Goal: Task Accomplishment & Management: Use online tool/utility

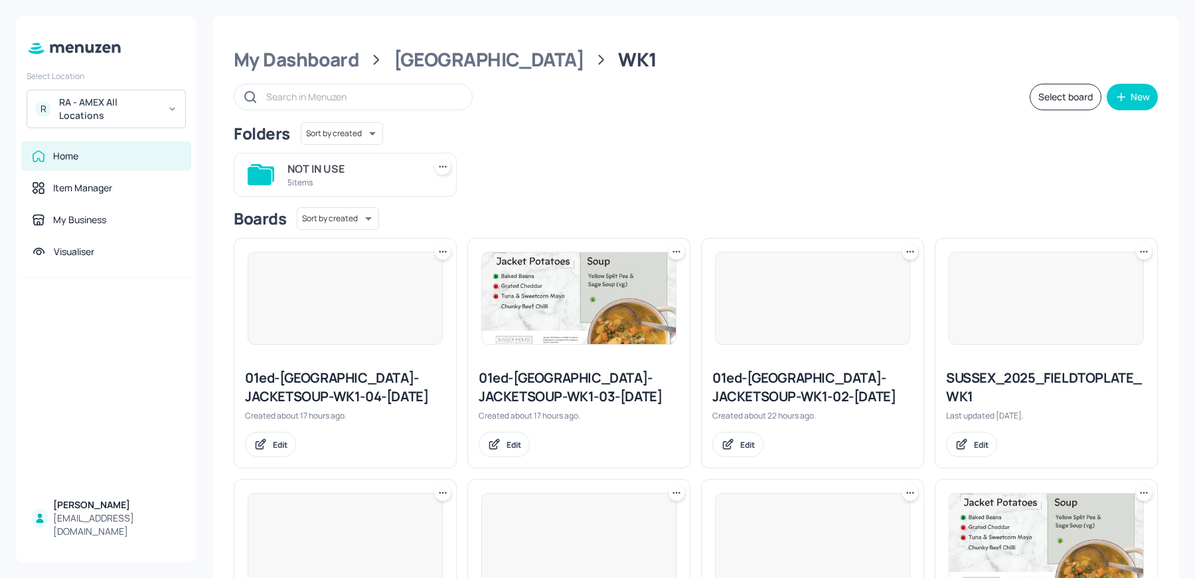
click at [117, 116] on div "RA - AMEX All Locations" at bounding box center [109, 109] width 100 height 27
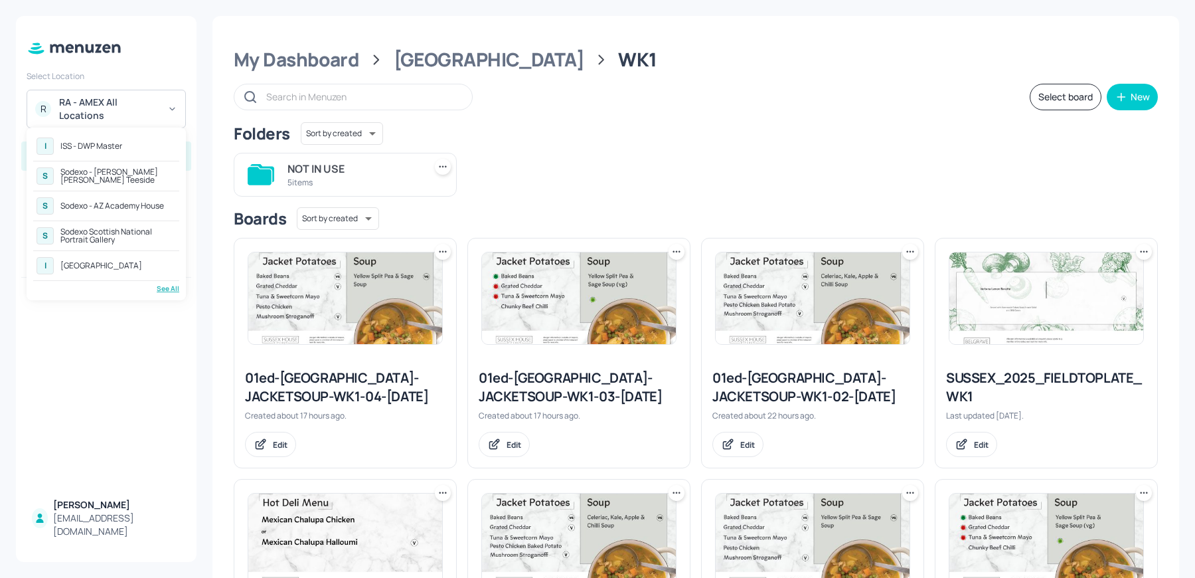
click at [91, 175] on div "Sodexo - [PERSON_NAME] [PERSON_NAME] Teeside" at bounding box center [118, 176] width 116 height 16
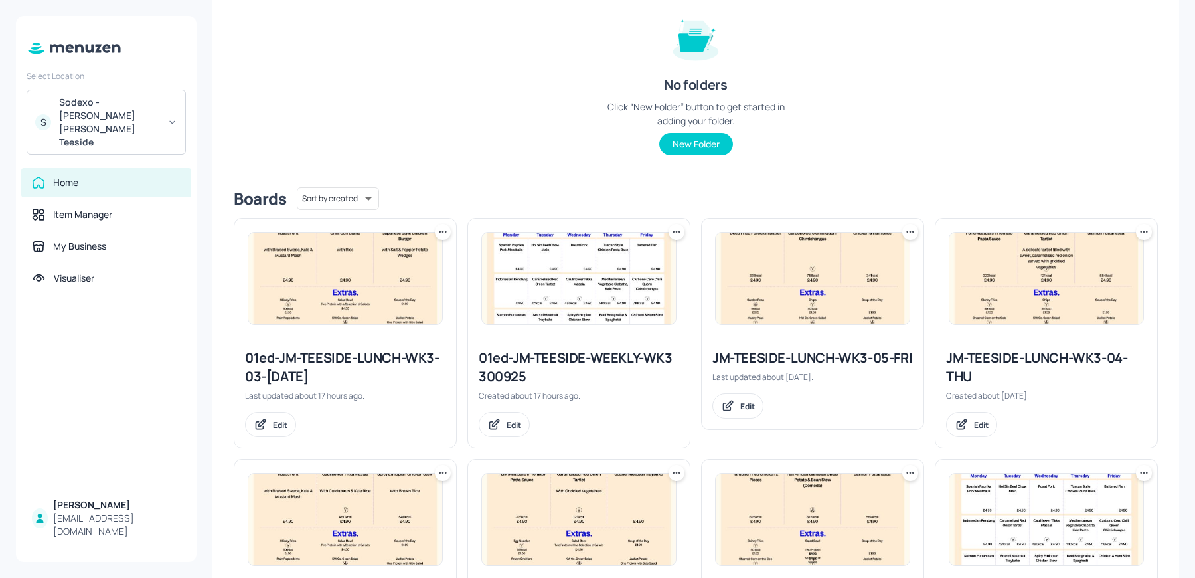
scroll to position [160, 0]
click at [349, 361] on div "01ed-JM-TEESIDE-LUNCH-WK3-03-WED 300925" at bounding box center [345, 366] width 201 height 37
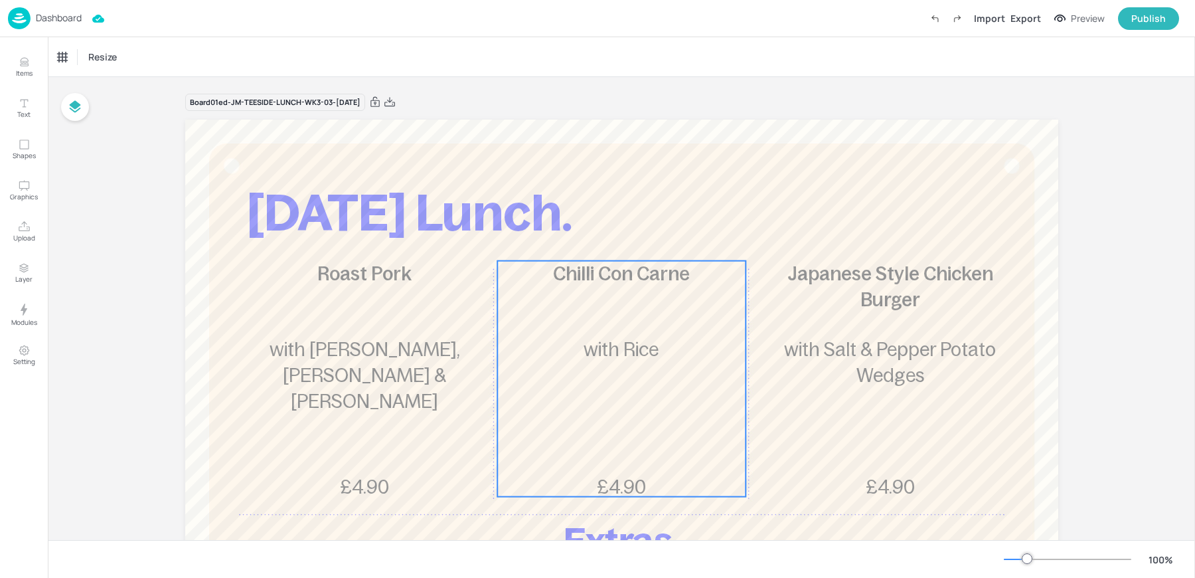
click at [685, 374] on div "Chilli Con Carne £4.90 with Rice" at bounding box center [621, 379] width 248 height 236
click at [95, 42] on div "Chilli Con Carne Icons Resize" at bounding box center [621, 56] width 1147 height 39
click at [88, 55] on div "Chilli Con Carne" at bounding box center [88, 57] width 60 height 12
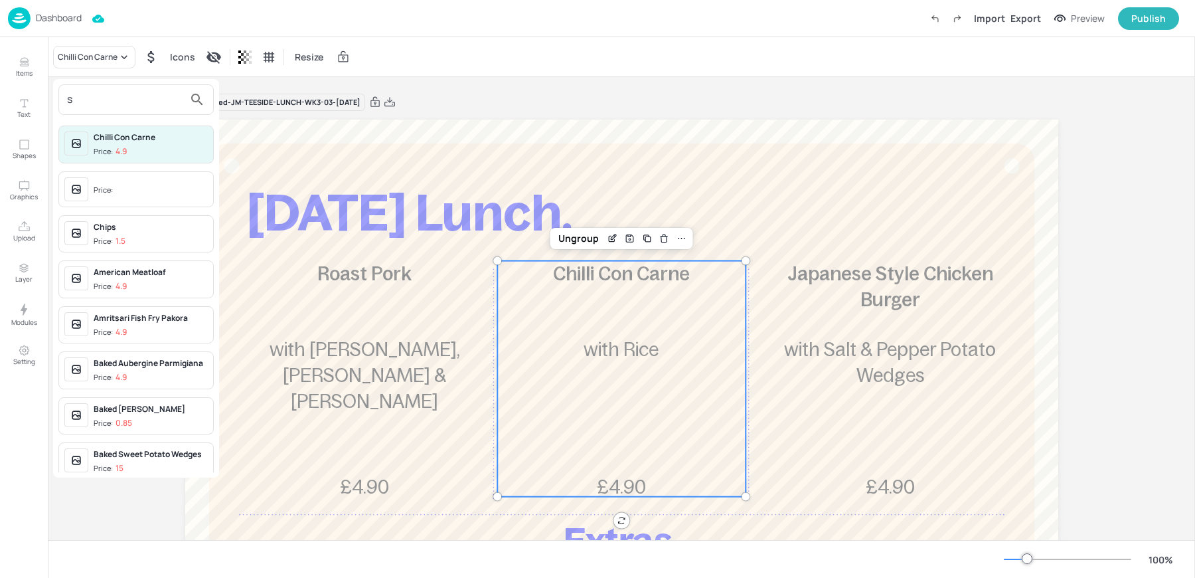
click at [90, 104] on input "s" at bounding box center [125, 99] width 117 height 21
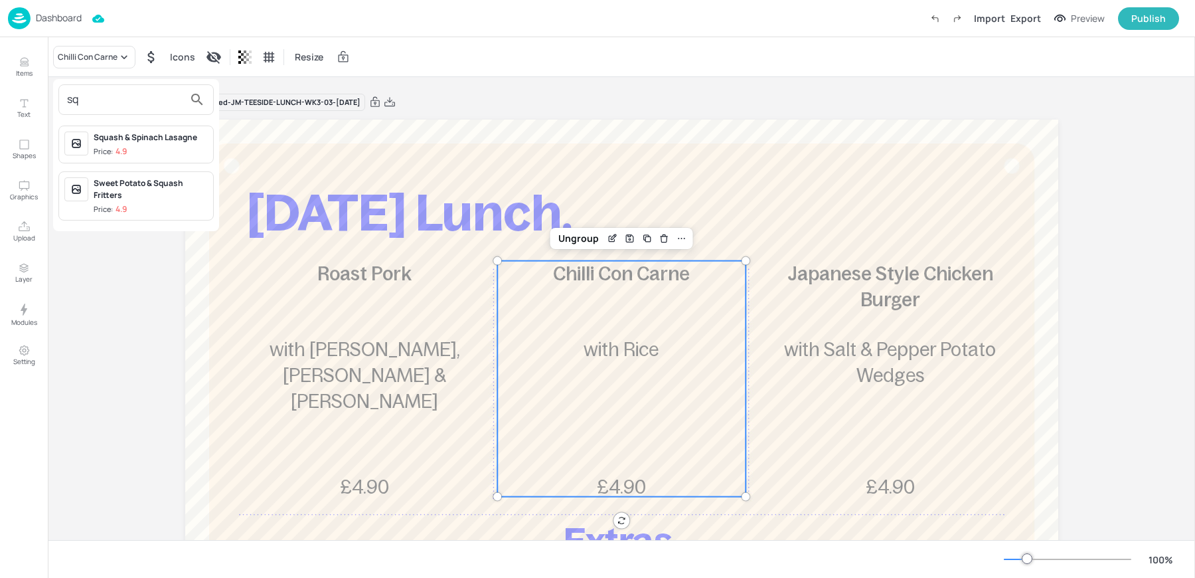
type input "sq"
click at [120, 141] on div "Squash & Spinach Lasagne" at bounding box center [151, 137] width 114 height 12
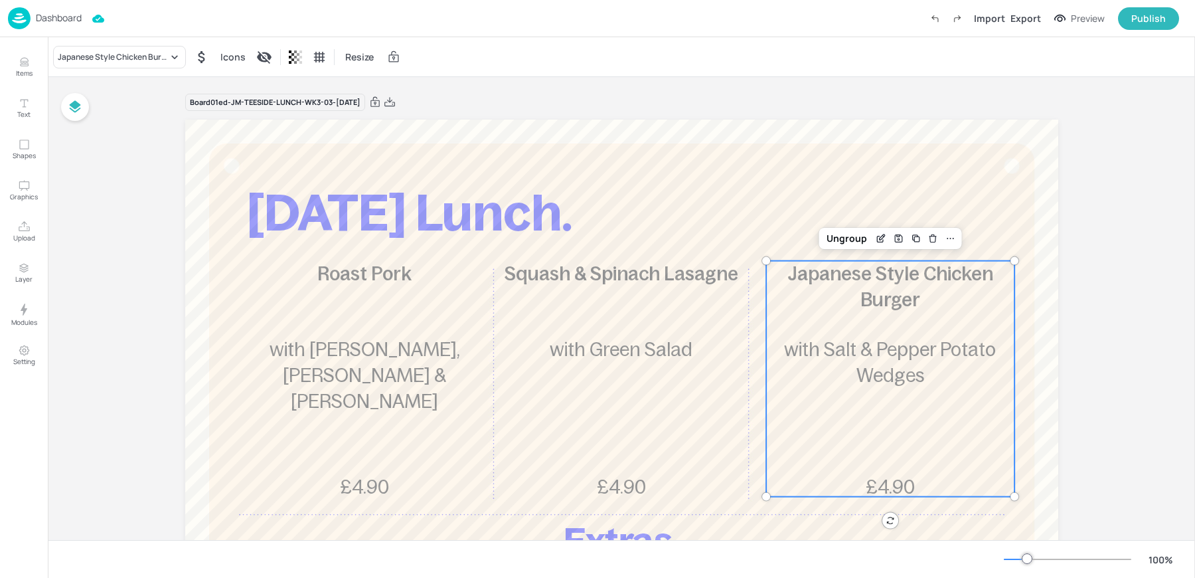
click at [858, 306] on p "Japanese Style Chicken Burger" at bounding box center [890, 287] width 248 height 52
click at [86, 58] on div "Japanese Style Chicken Burger" at bounding box center [113, 57] width 110 height 12
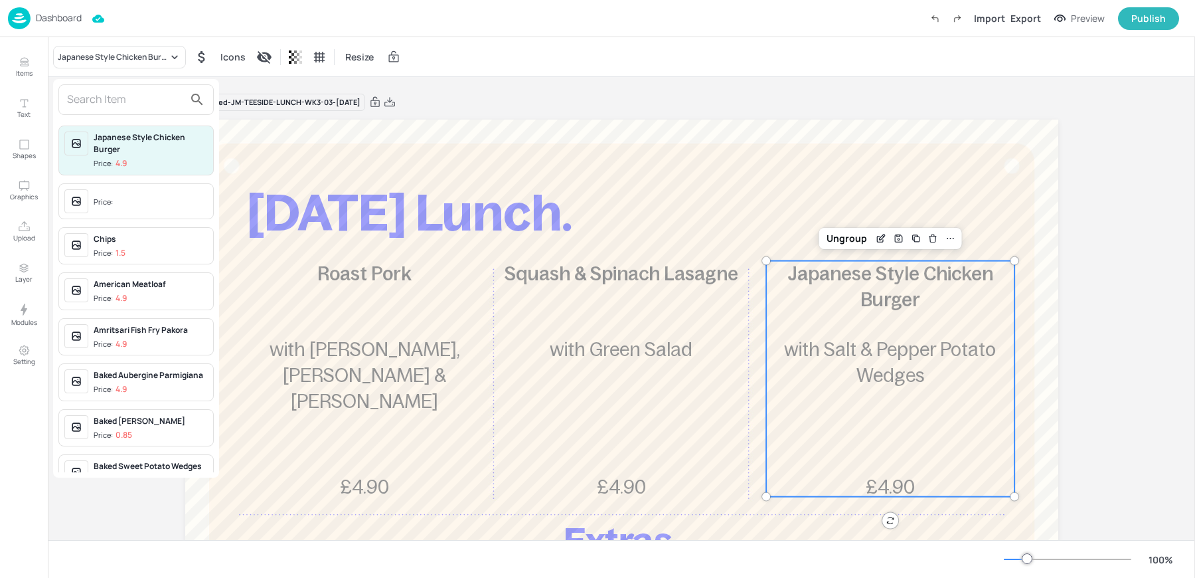
click at [130, 90] on input "text" at bounding box center [125, 99] width 117 height 21
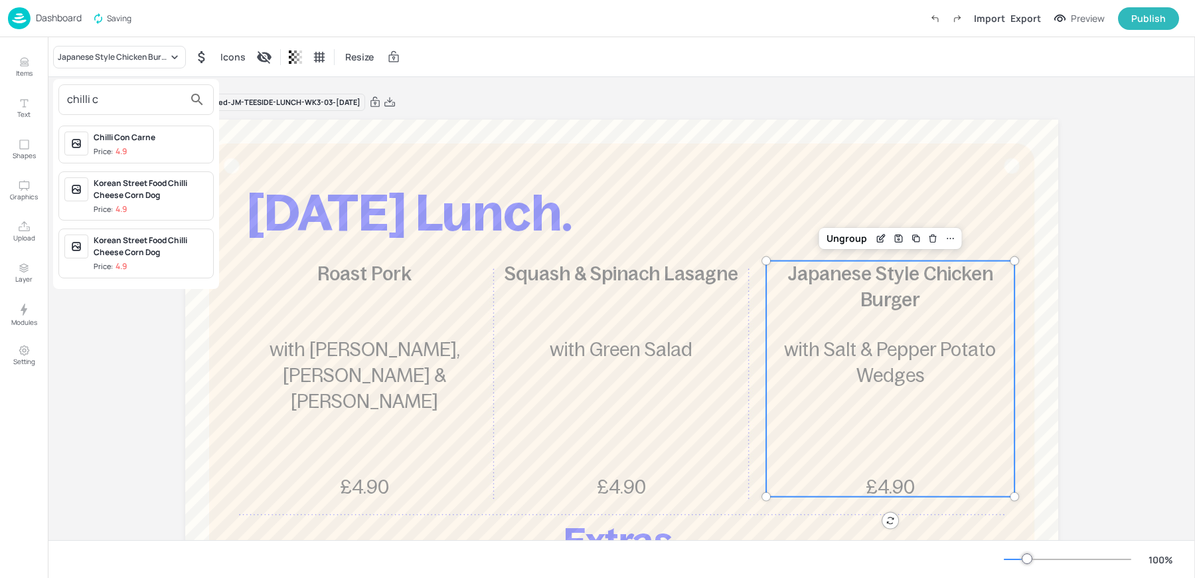
type input "chilli c"
click at [129, 153] on span "Price: 4.9" at bounding box center [151, 151] width 114 height 11
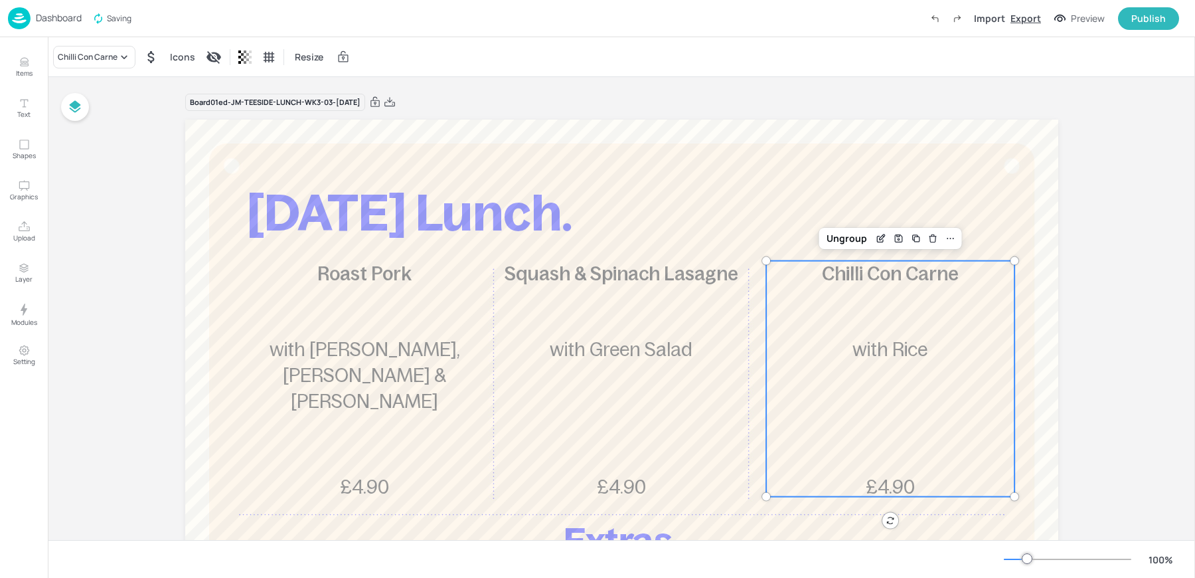
click at [1019, 11] on div "Export" at bounding box center [1026, 18] width 31 height 14
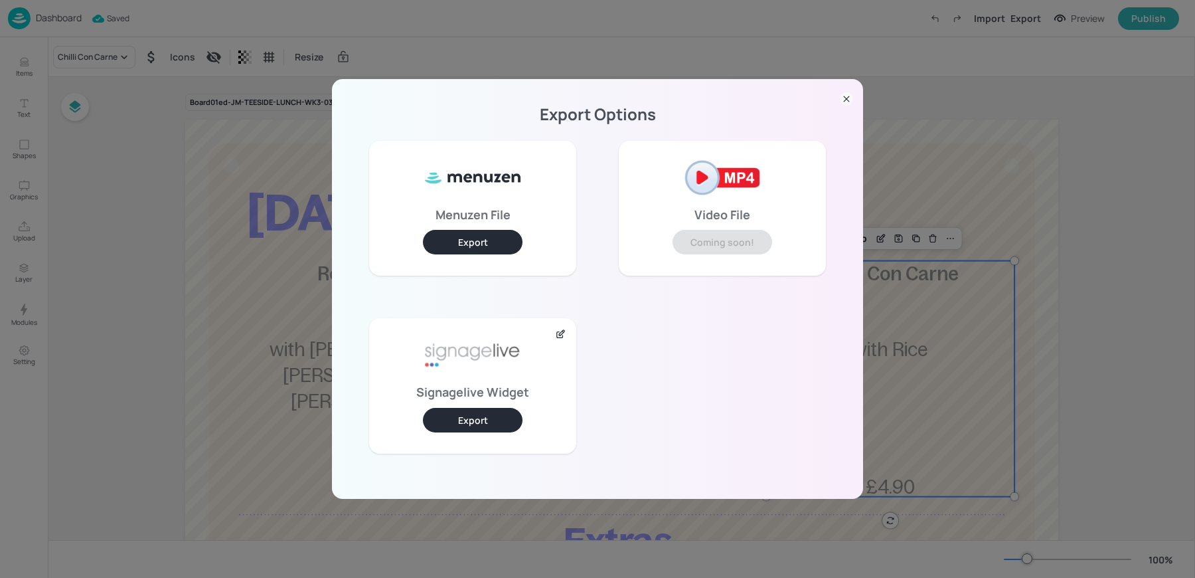
click at [474, 414] on button "Export" at bounding box center [473, 420] width 100 height 25
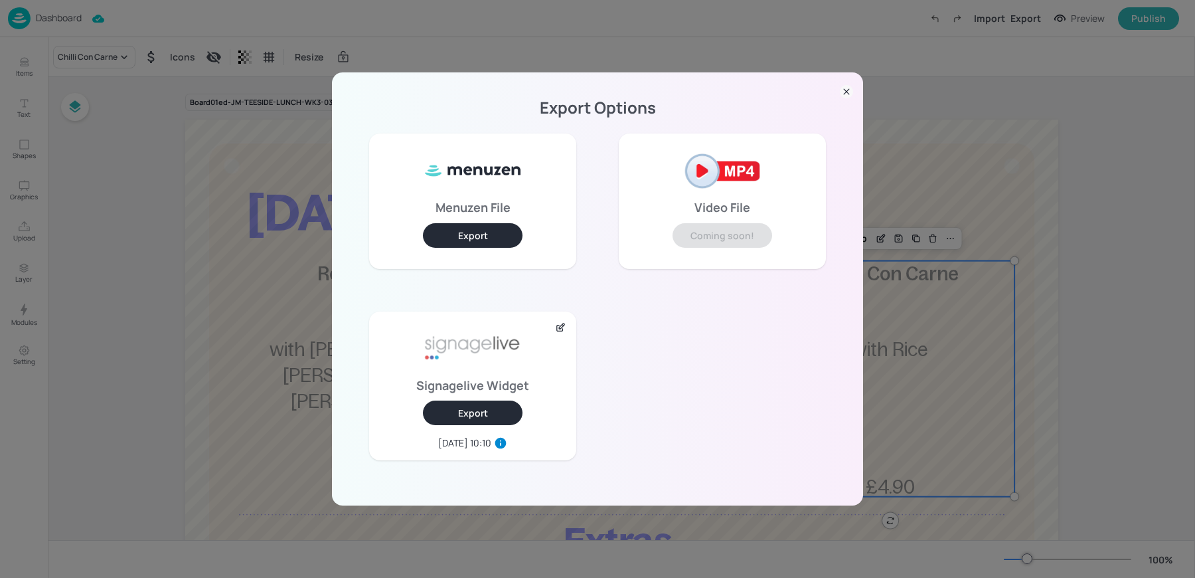
click at [91, 21] on div "Export Options Menuzen File Export Video File Coming soon! Signagelive Widget E…" at bounding box center [597, 289] width 1195 height 578
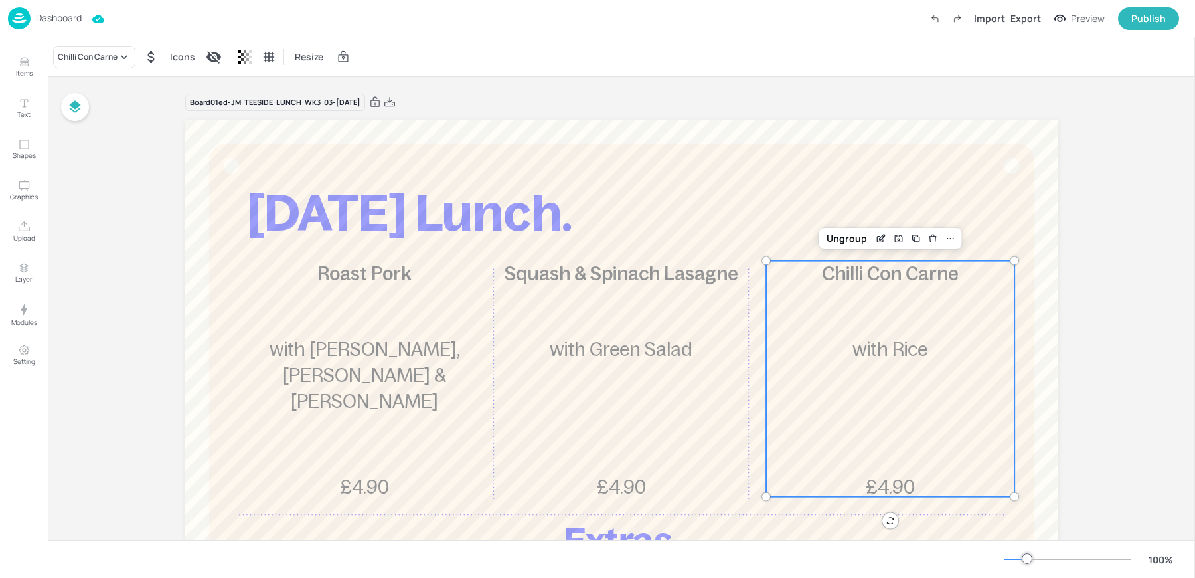
click at [40, 22] on p "Dashboard" at bounding box center [59, 17] width 46 height 9
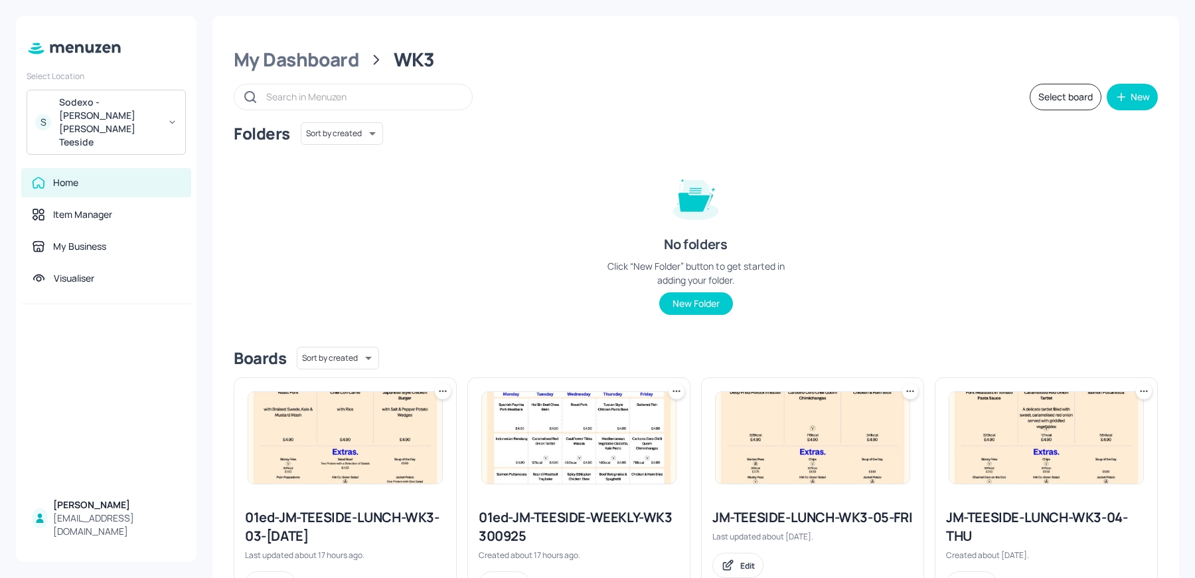
click at [571, 436] on img at bounding box center [579, 438] width 194 height 92
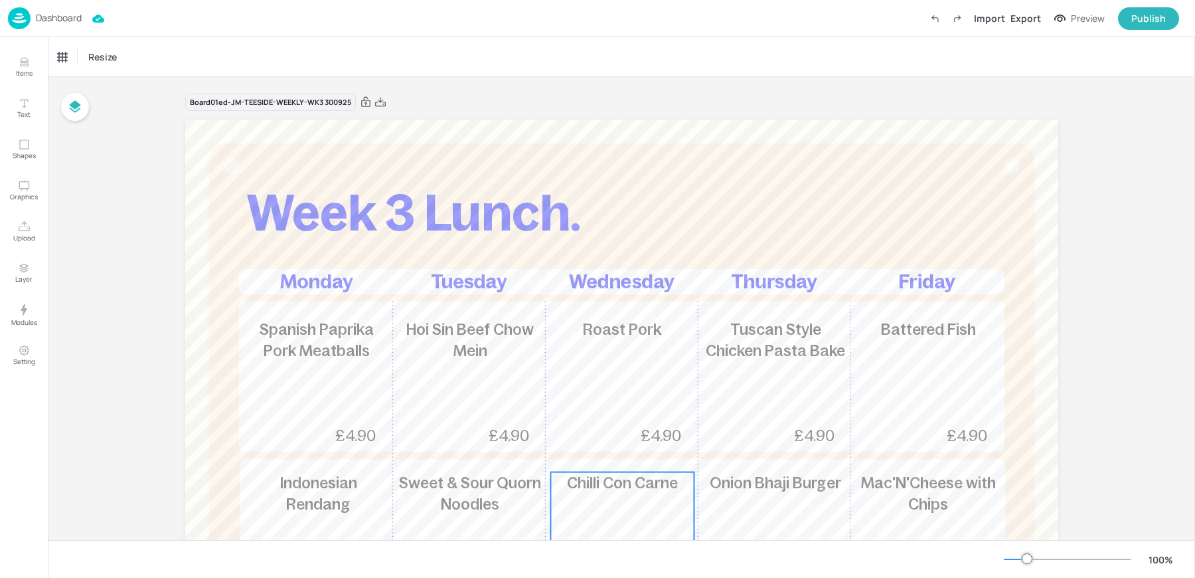
click at [616, 506] on div "Chilli Con Carne £4.90" at bounding box center [621, 536] width 143 height 128
click at [86, 57] on div "Chilli Con Carne" at bounding box center [88, 57] width 60 height 12
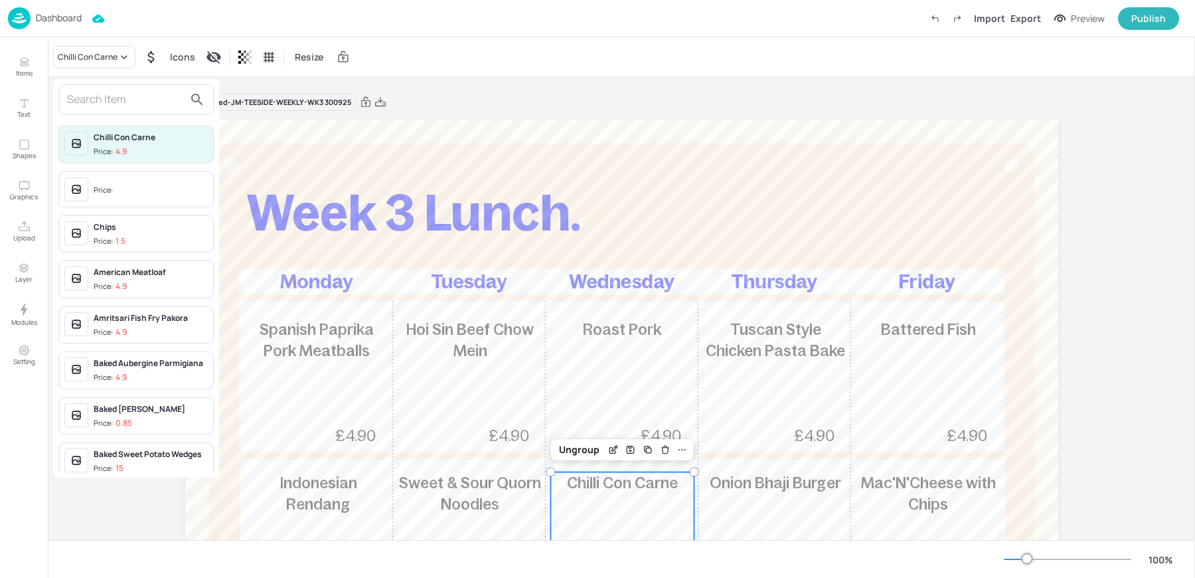
click at [92, 94] on input "text" at bounding box center [125, 99] width 117 height 21
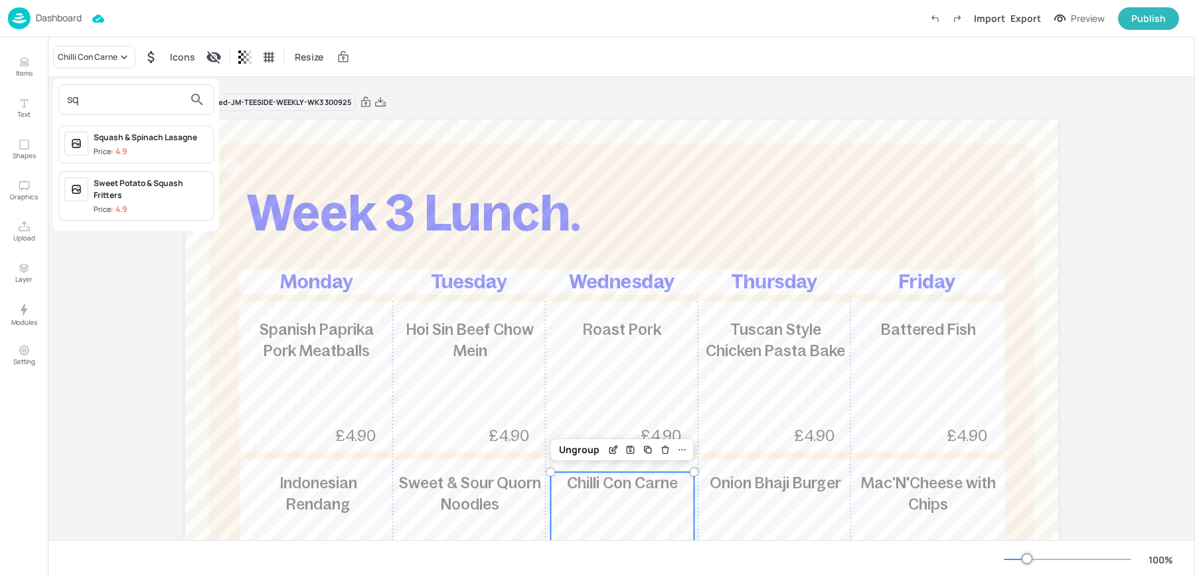
type input "sq"
click at [113, 131] on div "Squash & Spinach Lasagne" at bounding box center [151, 137] width 114 height 12
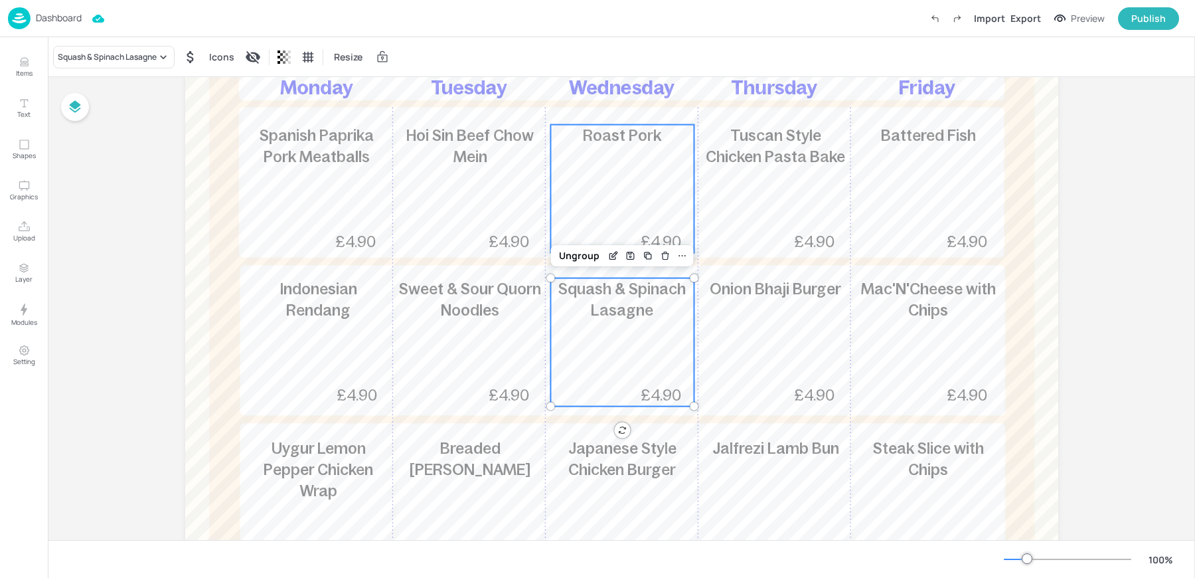
scroll to position [220, 0]
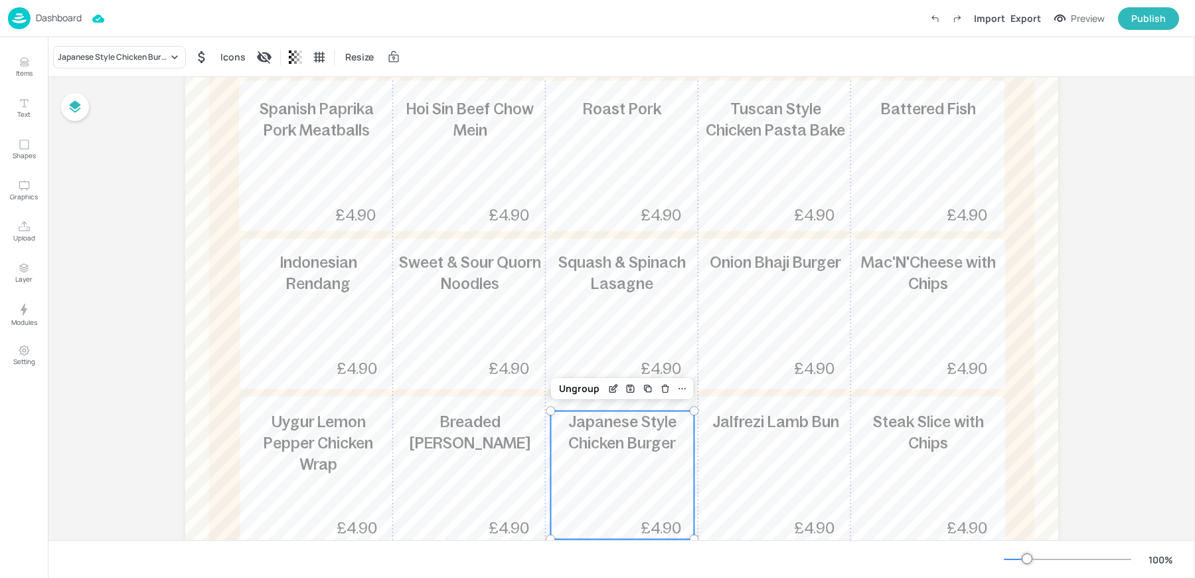
click at [592, 450] on span "Japanese Style Chicken Burger" at bounding box center [622, 432] width 108 height 39
click at [90, 68] on div "Japanese Style Chicken Burger Icons Resize" at bounding box center [234, 57] width 363 height 23
click at [79, 59] on div "Japanese Style Chicken Burger" at bounding box center [113, 57] width 110 height 12
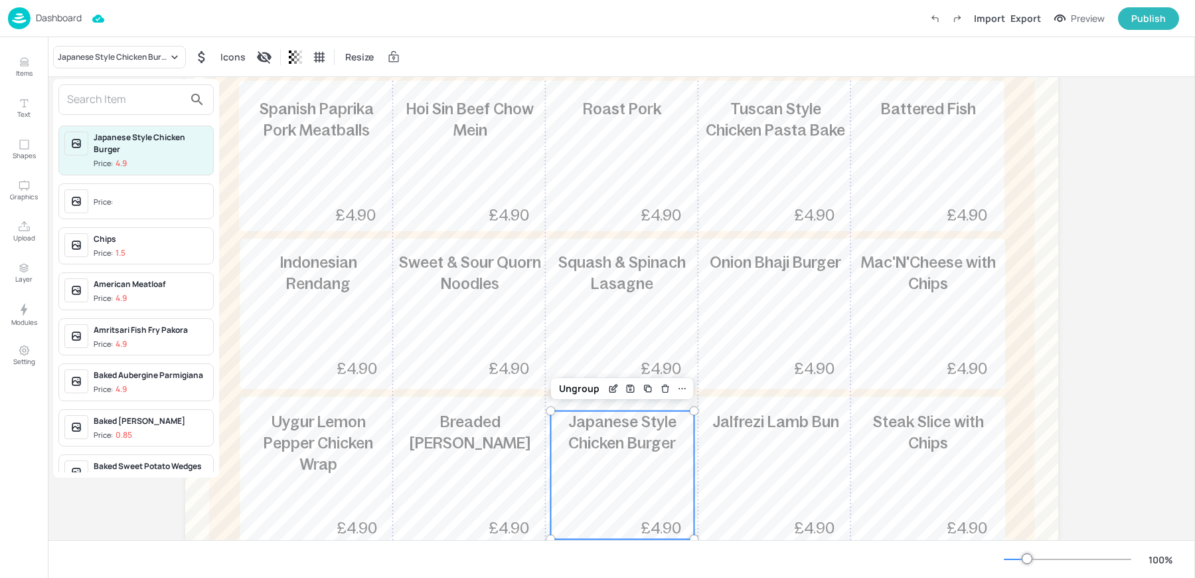
click at [104, 90] on input "text" at bounding box center [125, 99] width 117 height 21
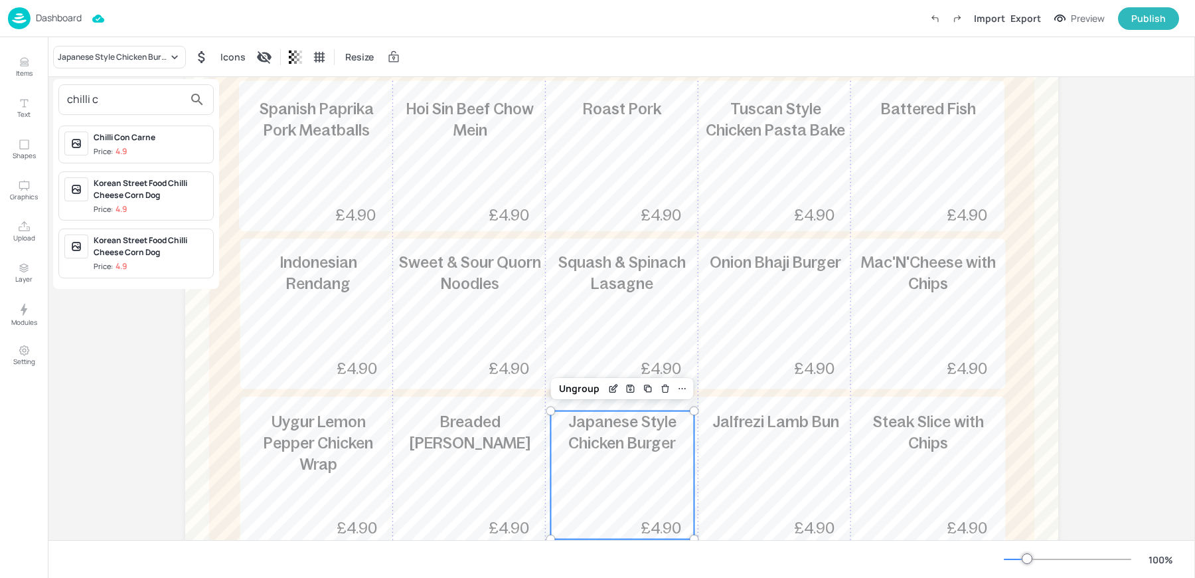
type input "chilli c"
click at [139, 127] on div "Chilli Con Carne Price: 4.9" at bounding box center [135, 145] width 155 height 38
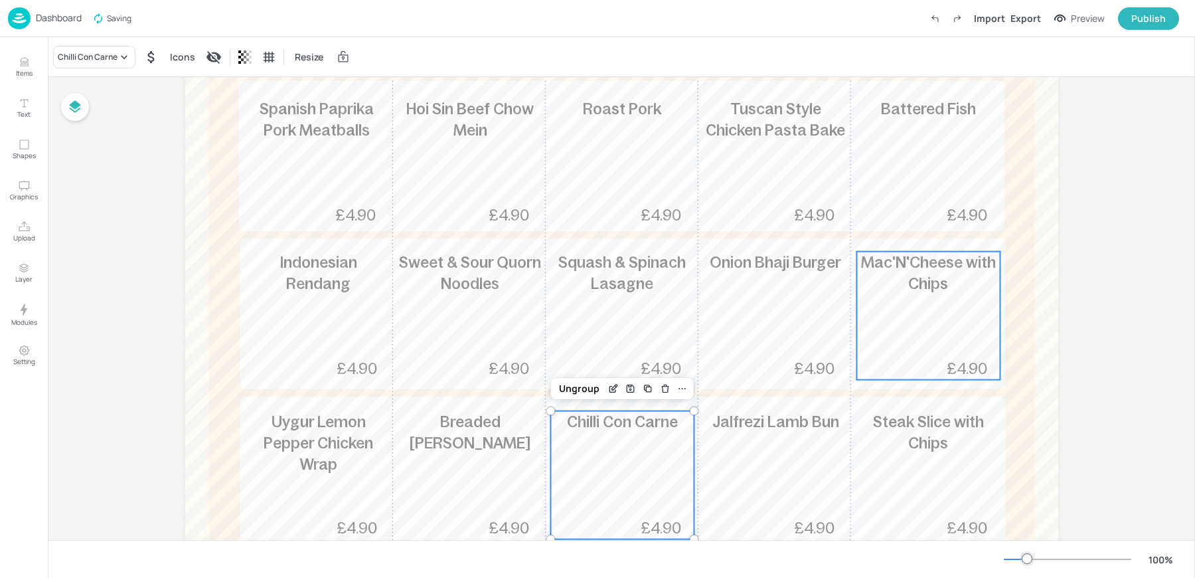
scroll to position [0, 0]
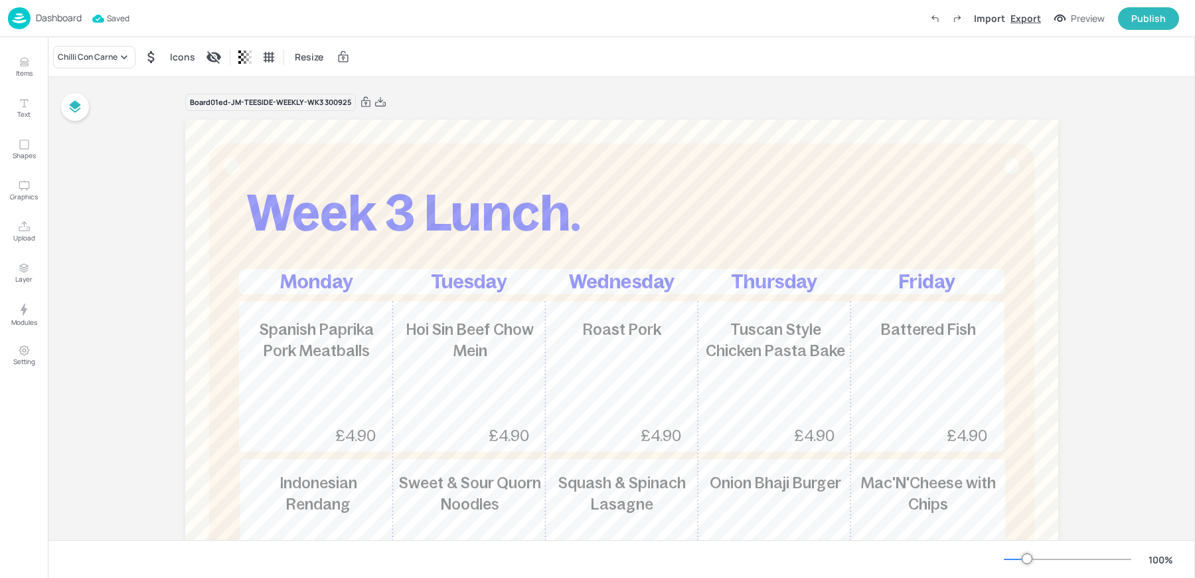
click at [1034, 23] on div "Export" at bounding box center [1026, 18] width 31 height 14
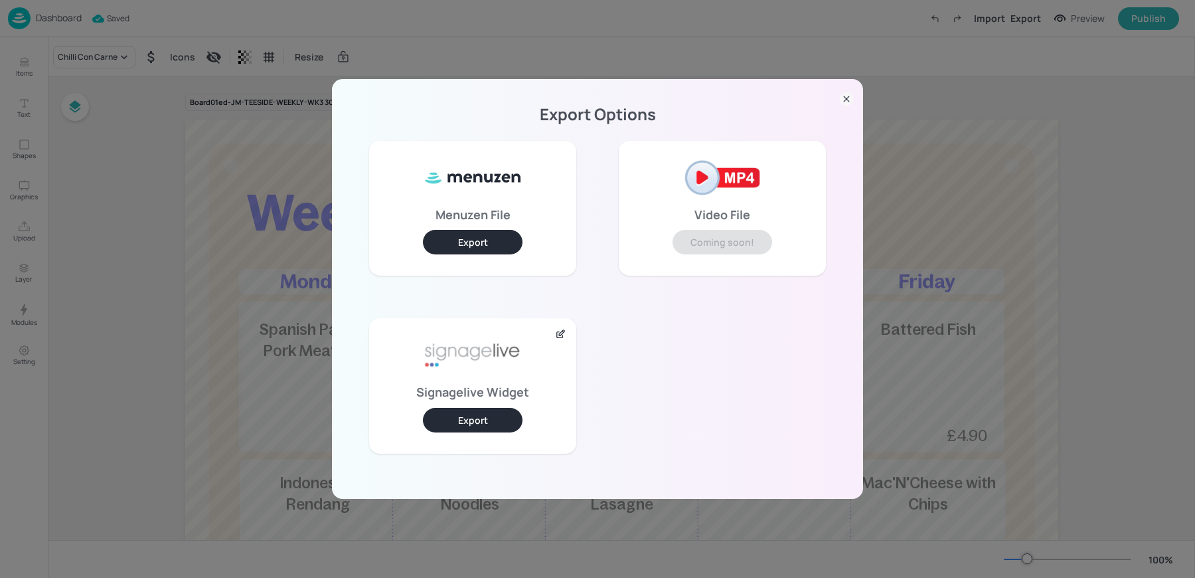
click at [456, 425] on button "Export" at bounding box center [473, 420] width 100 height 25
